Goal: Check status: Check status

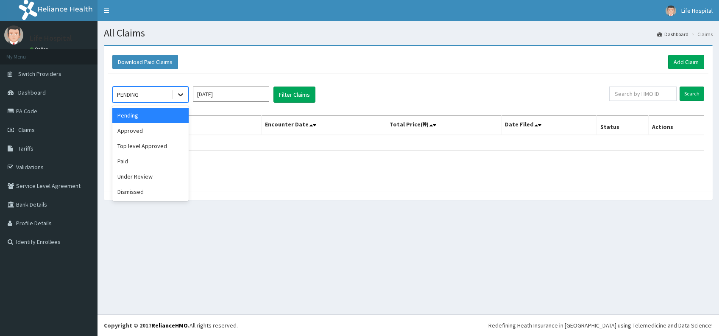
click at [179, 96] on icon at bounding box center [180, 94] width 8 height 8
click at [167, 144] on div "Top level Approved" at bounding box center [150, 145] width 76 height 15
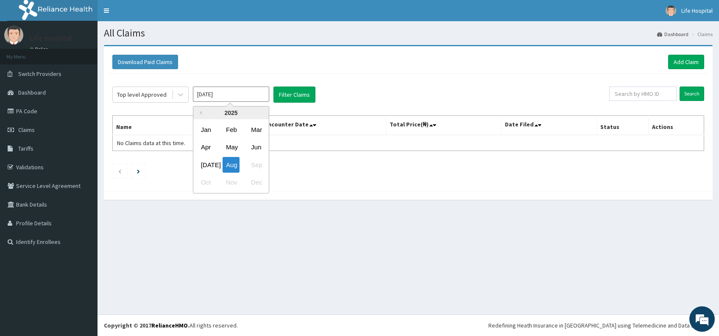
click at [231, 97] on input "Aug 2025" at bounding box center [231, 93] width 76 height 15
click at [207, 166] on div "Jul" at bounding box center [205, 165] width 17 height 16
type input "Jul 2025"
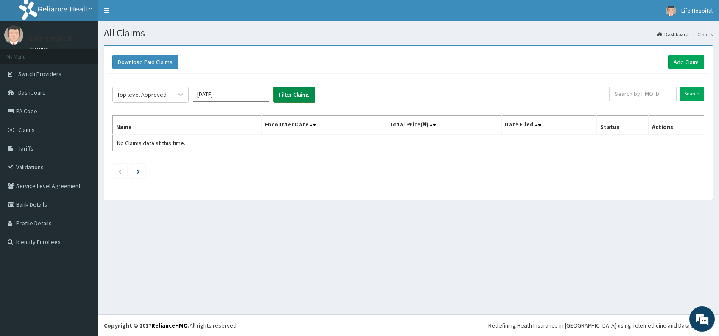
click at [292, 95] on button "Filter Claims" at bounding box center [294, 94] width 42 height 16
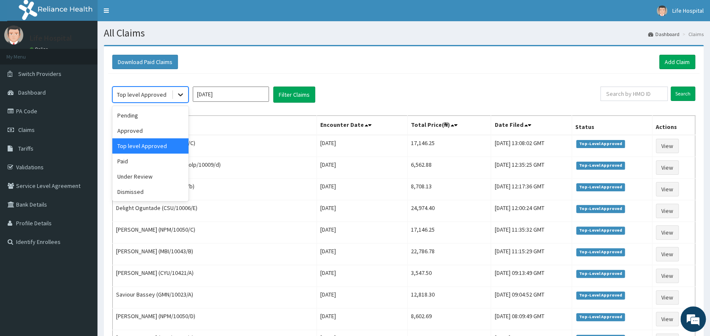
click at [181, 93] on icon at bounding box center [180, 94] width 8 height 8
click at [176, 129] on div "Approved" at bounding box center [150, 130] width 76 height 15
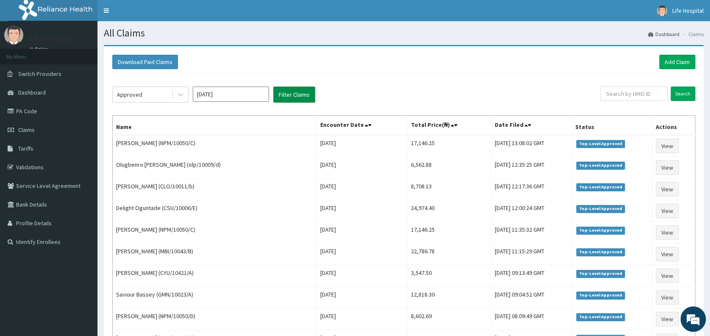
click at [285, 96] on button "Filter Claims" at bounding box center [294, 94] width 42 height 16
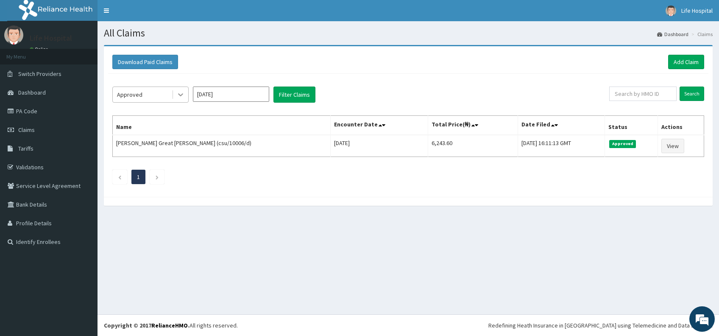
click at [178, 94] on icon at bounding box center [180, 95] width 5 height 3
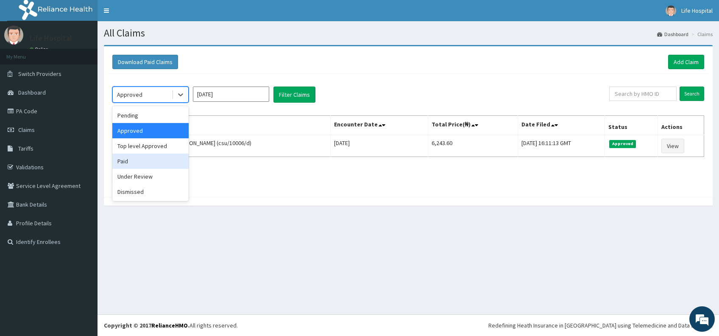
click at [162, 157] on div "Paid" at bounding box center [150, 160] width 76 height 15
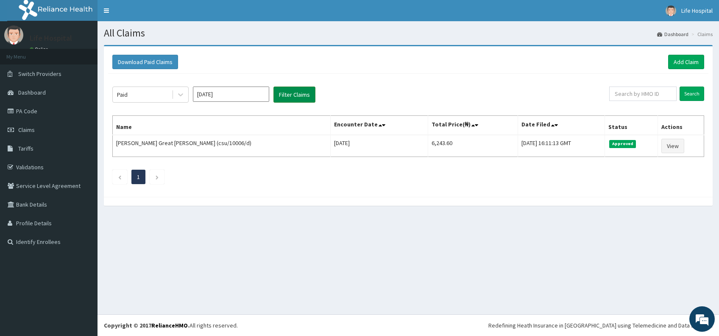
click at [285, 94] on button "Filter Claims" at bounding box center [294, 94] width 42 height 16
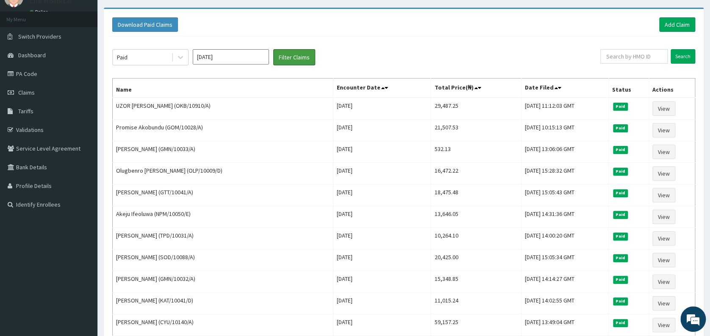
scroll to position [30, 0]
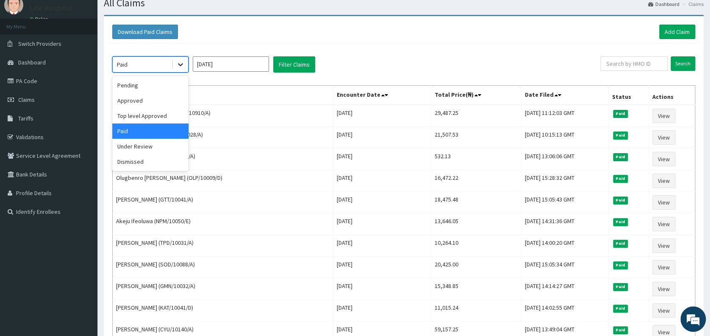
click at [178, 66] on icon at bounding box center [180, 64] width 8 height 8
click at [170, 98] on div "Approved" at bounding box center [150, 100] width 76 height 15
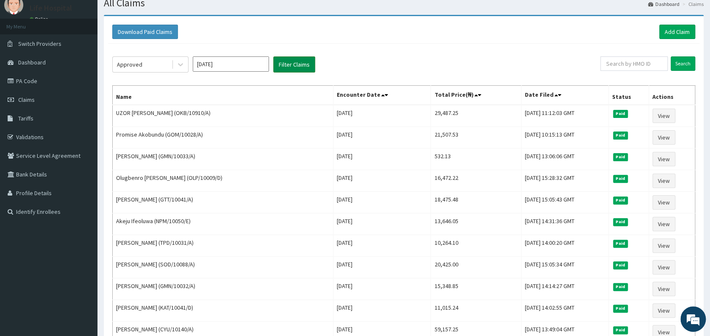
click at [290, 67] on button "Filter Claims" at bounding box center [294, 64] width 42 height 16
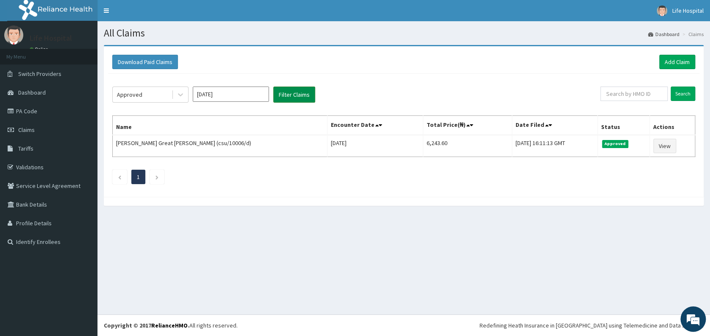
scroll to position [0, 0]
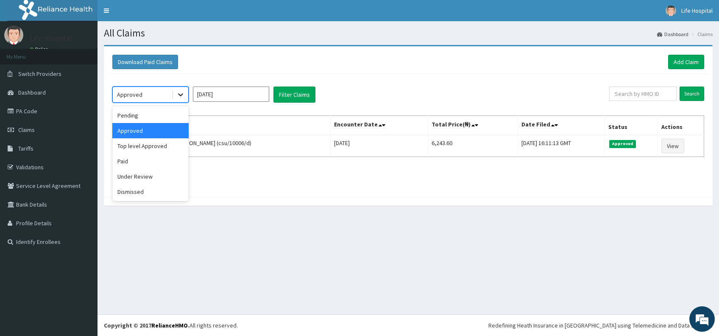
click at [181, 96] on icon at bounding box center [180, 94] width 8 height 8
click at [175, 142] on div "Top level Approved" at bounding box center [150, 145] width 76 height 15
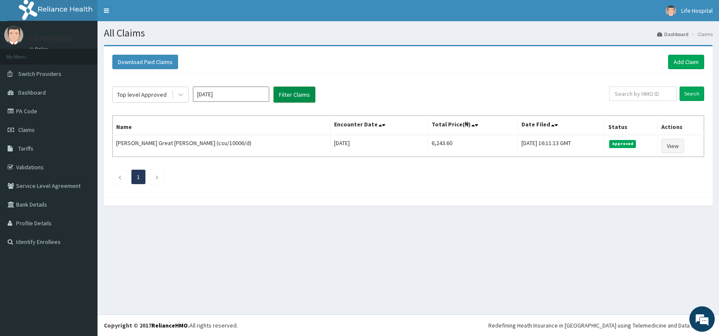
click at [289, 90] on button "Filter Claims" at bounding box center [294, 94] width 42 height 16
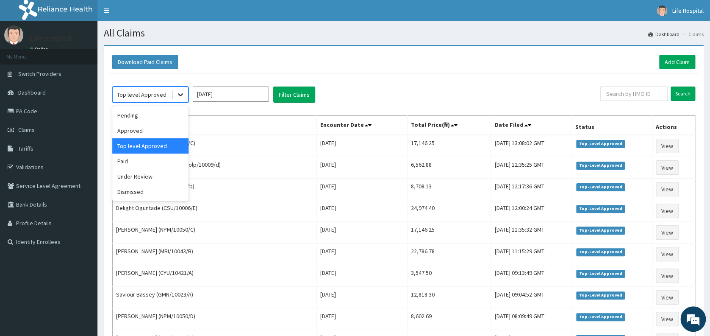
click at [180, 95] on icon at bounding box center [180, 95] width 5 height 3
click at [169, 155] on div "Paid" at bounding box center [150, 160] width 76 height 15
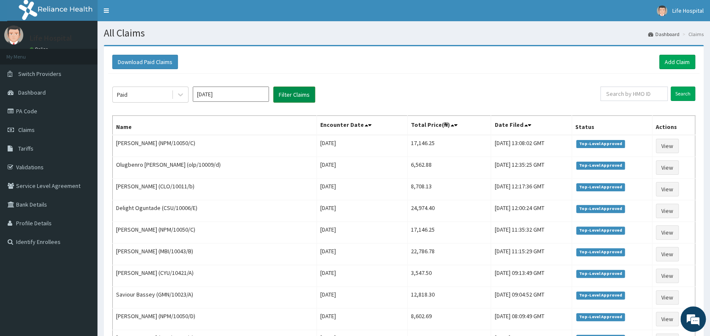
click at [288, 92] on button "Filter Claims" at bounding box center [294, 94] width 42 height 16
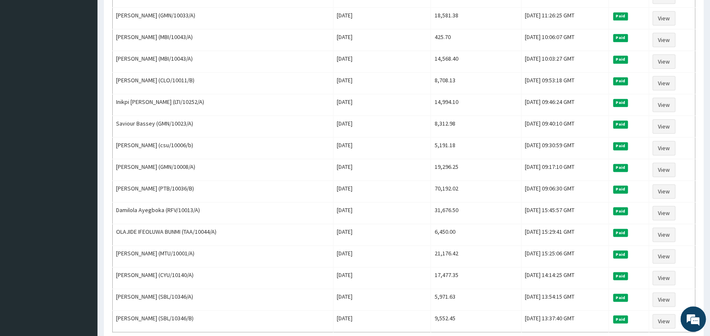
scroll to position [429, 0]
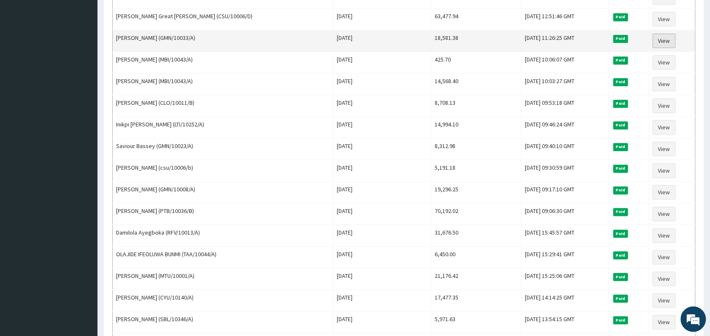
click at [662, 37] on link "View" at bounding box center [664, 40] width 23 height 14
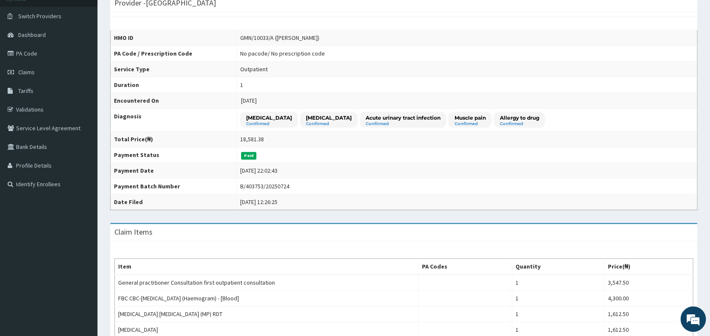
scroll to position [56, 0]
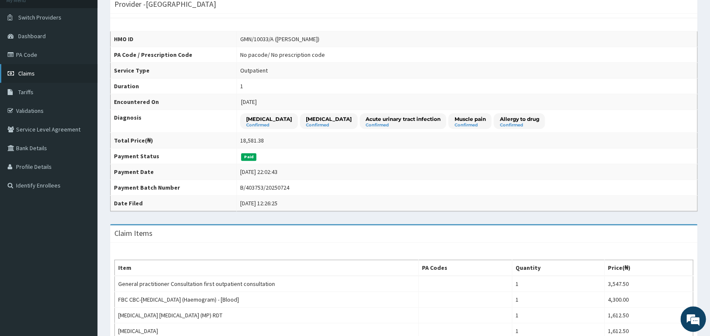
click at [69, 73] on link "Claims" at bounding box center [48, 73] width 97 height 19
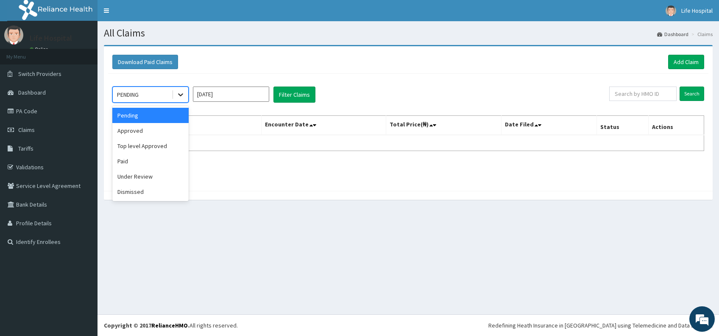
click at [180, 96] on icon at bounding box center [180, 94] width 8 height 8
click at [170, 161] on div "Paid" at bounding box center [150, 160] width 76 height 15
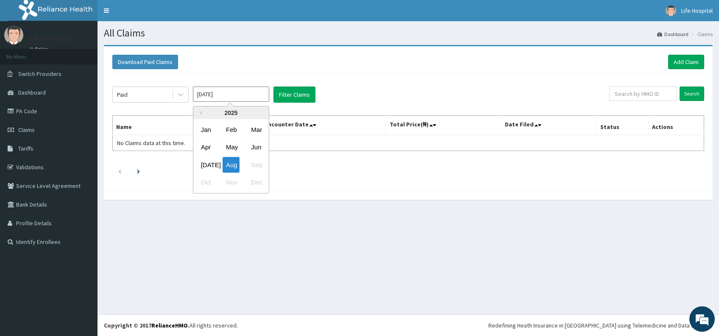
click at [233, 92] on input "[DATE]" at bounding box center [231, 93] width 76 height 15
click at [209, 162] on div "[DATE]" at bounding box center [205, 165] width 17 height 16
type input "[DATE]"
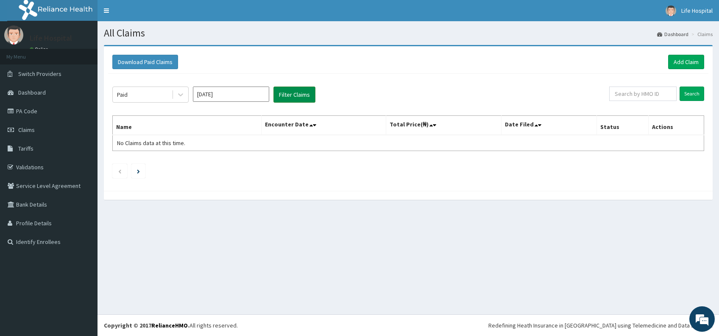
click at [284, 97] on button "Filter Claims" at bounding box center [294, 94] width 42 height 16
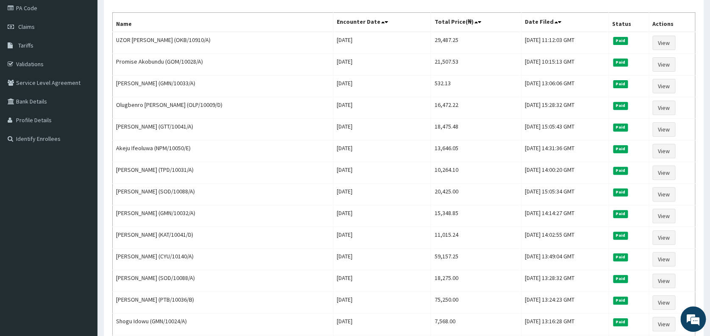
scroll to position [117, 0]
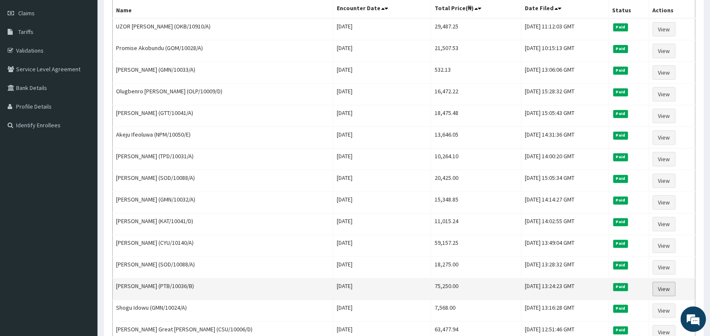
click at [658, 286] on link "View" at bounding box center [664, 288] width 23 height 14
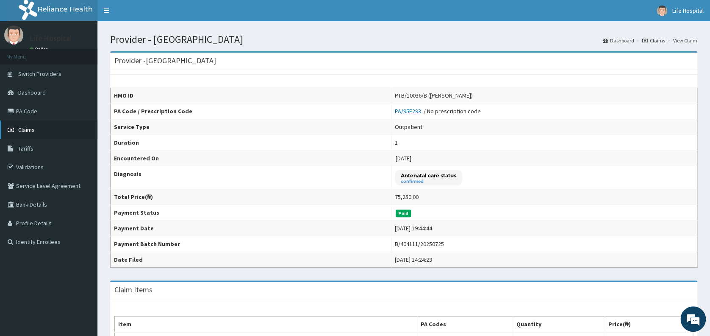
click at [34, 129] on link "Claims" at bounding box center [48, 129] width 97 height 19
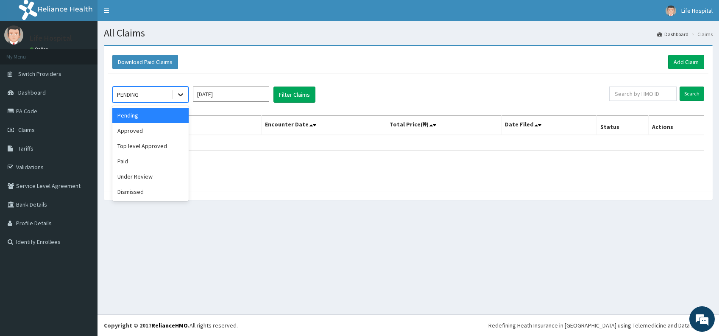
click at [183, 96] on icon at bounding box center [180, 94] width 8 height 8
click at [142, 167] on div "Paid" at bounding box center [150, 160] width 76 height 15
click at [244, 96] on input "[DATE]" at bounding box center [231, 93] width 76 height 15
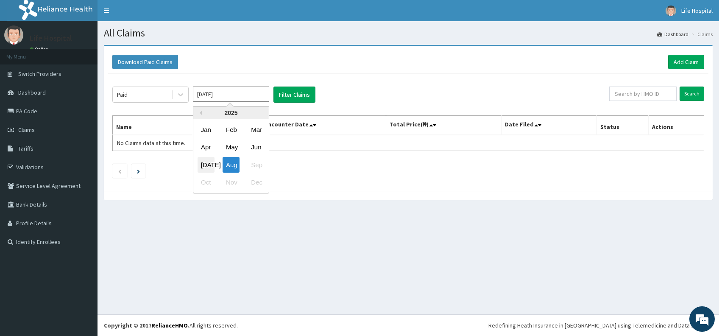
click at [203, 163] on div "[DATE]" at bounding box center [205, 165] width 17 height 16
type input "[DATE]"
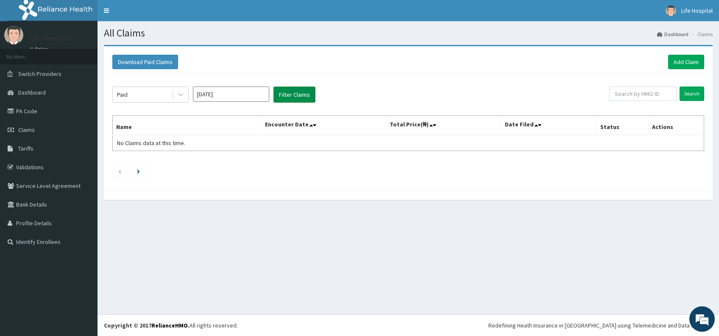
click at [287, 96] on button "Filter Claims" at bounding box center [294, 94] width 42 height 16
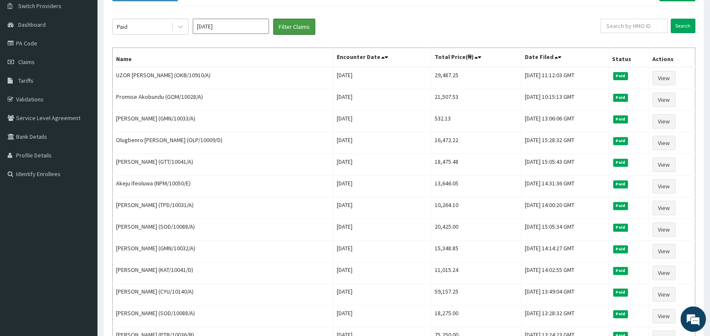
scroll to position [45, 0]
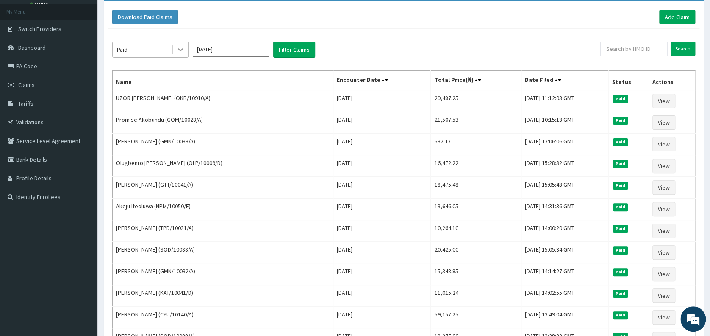
click at [182, 50] on icon at bounding box center [180, 50] width 5 height 3
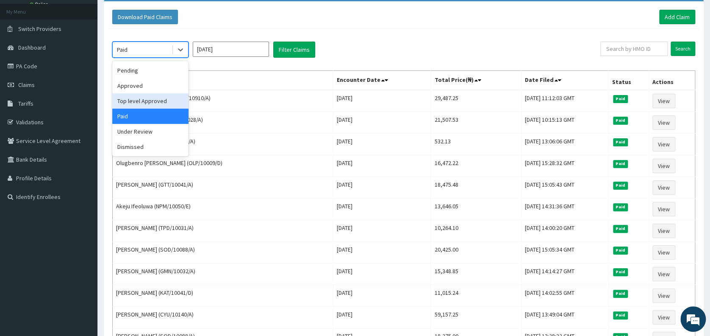
click at [180, 95] on div "Top level Approved" at bounding box center [150, 100] width 76 height 15
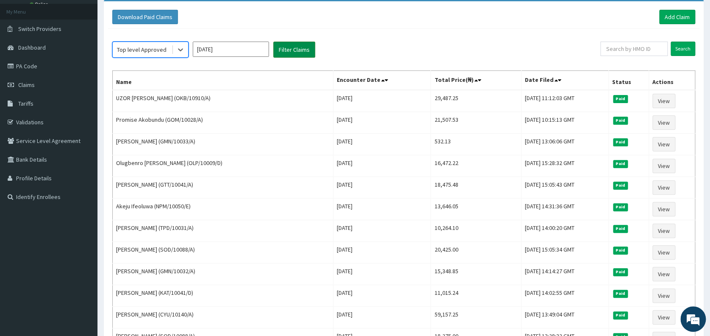
click at [293, 51] on button "Filter Claims" at bounding box center [294, 50] width 42 height 16
click at [293, 49] on button "Filter Claims" at bounding box center [294, 50] width 42 height 16
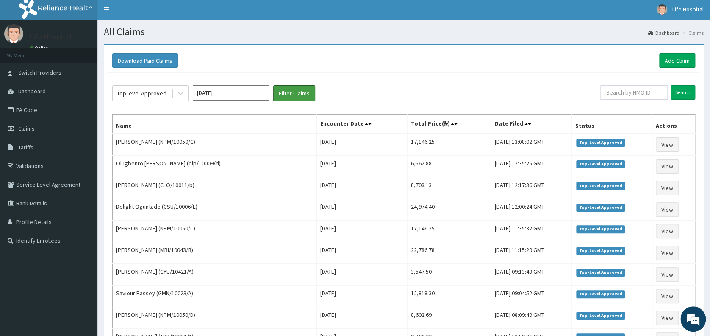
scroll to position [0, 0]
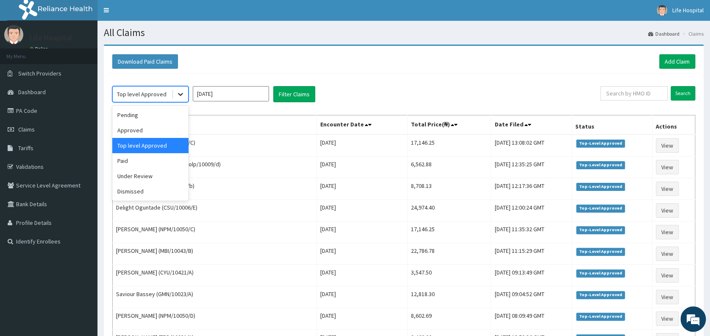
click at [180, 93] on icon at bounding box center [180, 94] width 8 height 8
click at [161, 110] on div "Pending" at bounding box center [150, 114] width 76 height 15
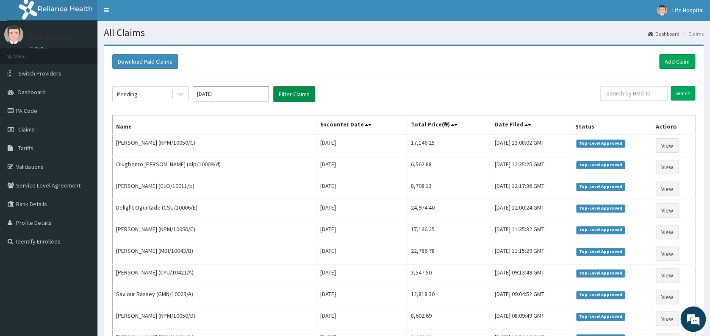
click at [288, 93] on button "Filter Claims" at bounding box center [294, 94] width 42 height 16
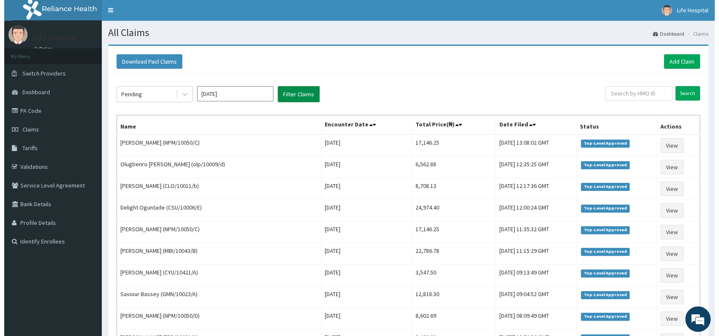
scroll to position [0, 0]
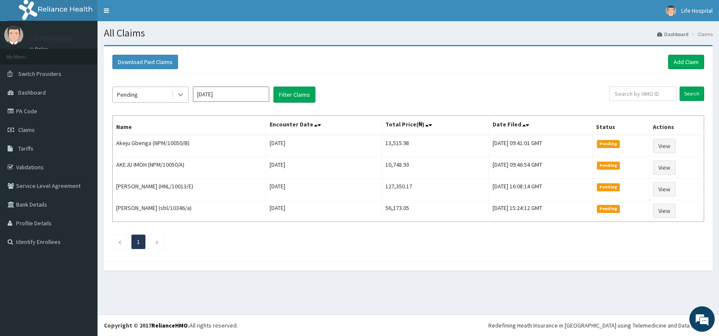
click at [179, 95] on icon at bounding box center [180, 95] width 5 height 3
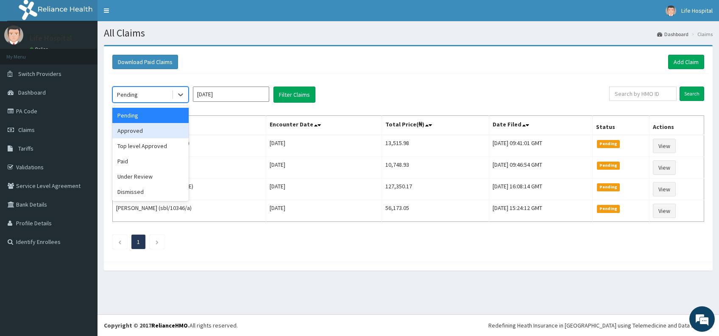
click at [168, 133] on div "Approved" at bounding box center [150, 130] width 76 height 15
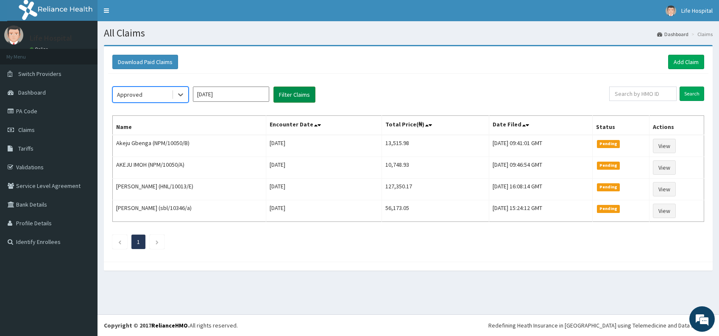
click at [290, 90] on button "Filter Claims" at bounding box center [294, 94] width 42 height 16
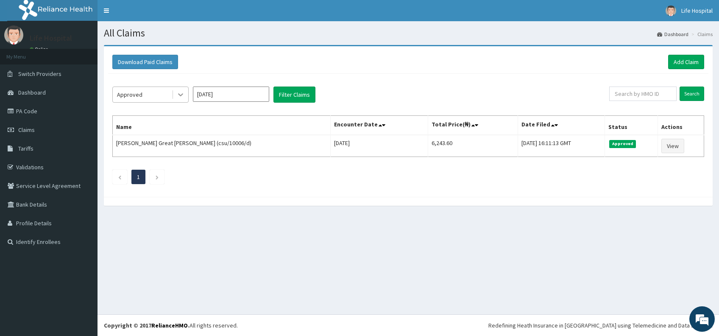
click at [180, 96] on icon at bounding box center [180, 94] width 8 height 8
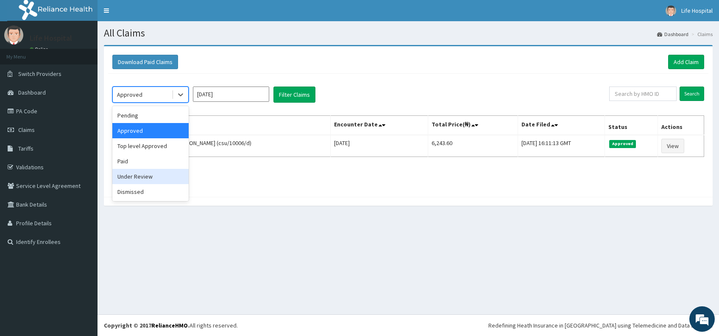
click at [287, 255] on div "All Claims Dashboard Claims Download Paid Claims Add Claim × Note you can only …" at bounding box center [407, 167] width 621 height 293
